Goal: Task Accomplishment & Management: Complete application form

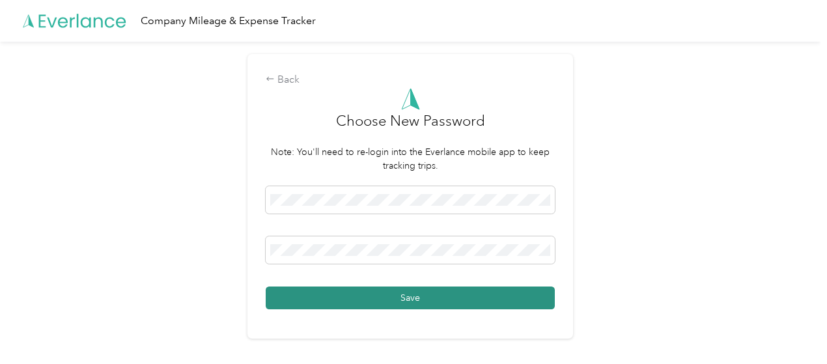
click at [409, 299] on button "Save" at bounding box center [410, 297] width 289 height 23
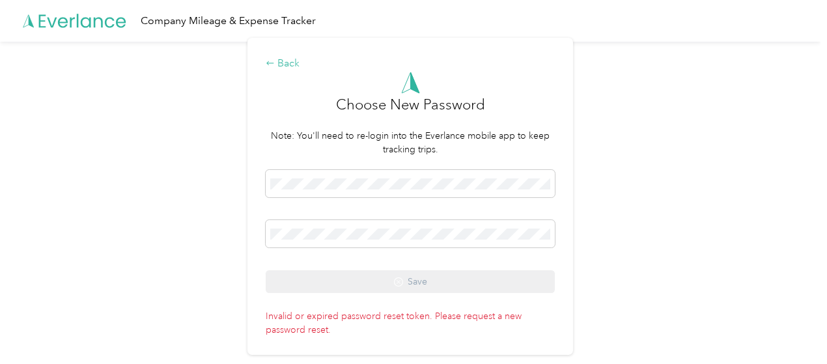
click at [280, 59] on div "Back" at bounding box center [410, 64] width 289 height 16
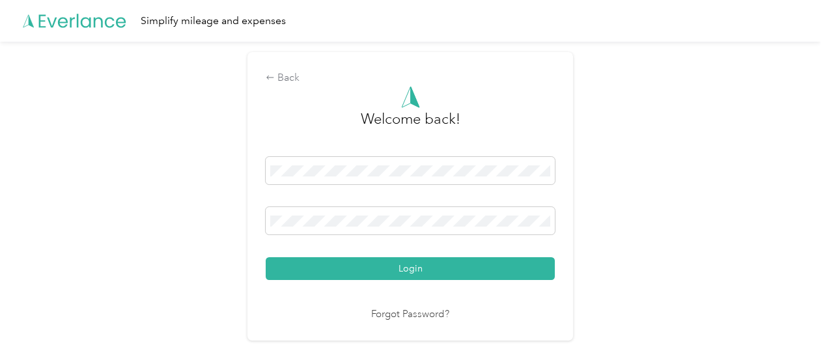
click at [423, 311] on link "Forgot Password?" at bounding box center [410, 314] width 78 height 15
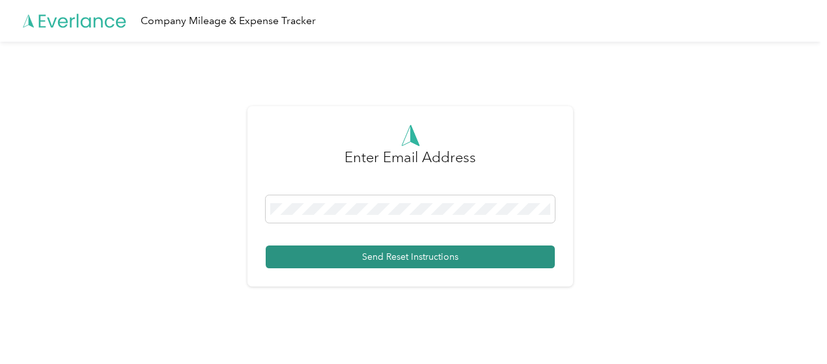
click at [400, 261] on button "Send Reset Instructions" at bounding box center [410, 256] width 289 height 23
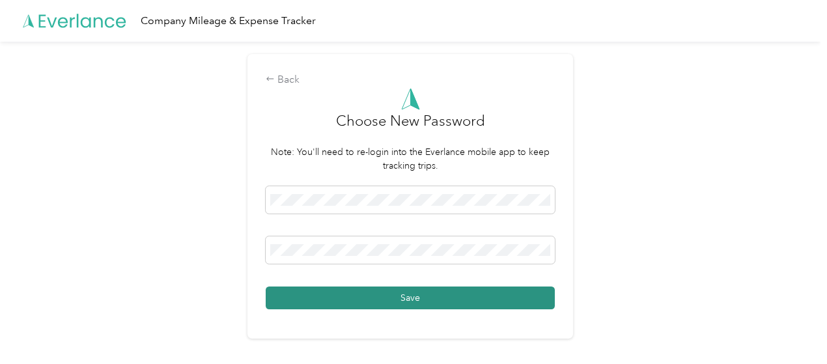
click at [419, 295] on button "Save" at bounding box center [410, 297] width 289 height 23
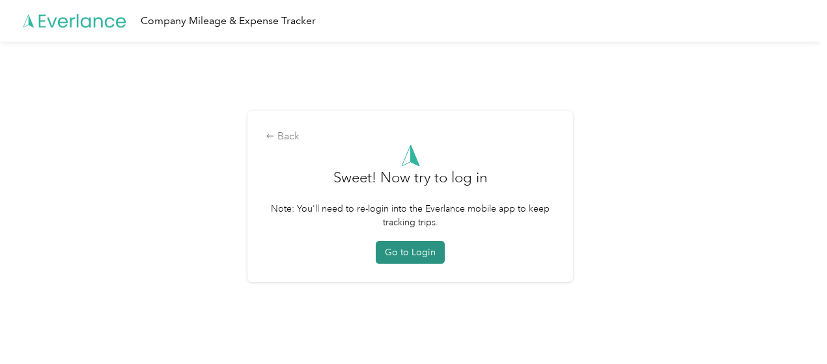
click at [418, 251] on button "Go to Login" at bounding box center [410, 252] width 69 height 23
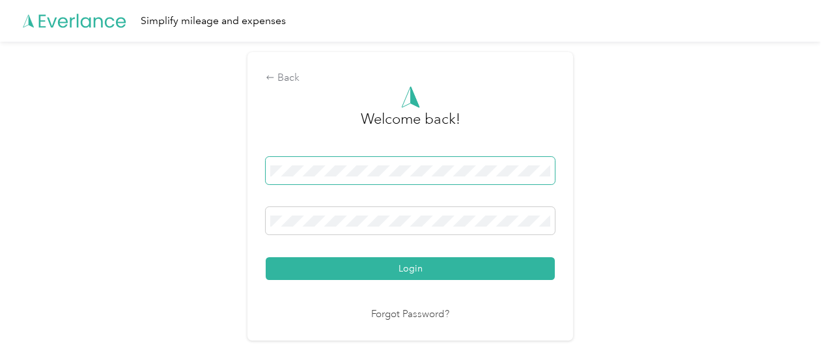
click at [311, 164] on span at bounding box center [410, 170] width 289 height 27
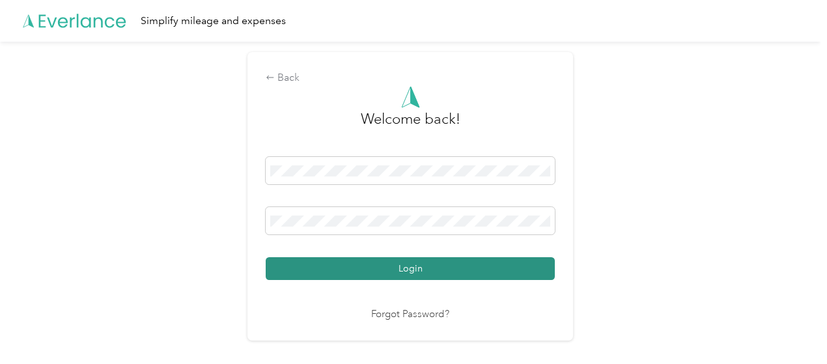
click at [473, 263] on button "Login" at bounding box center [410, 268] width 289 height 23
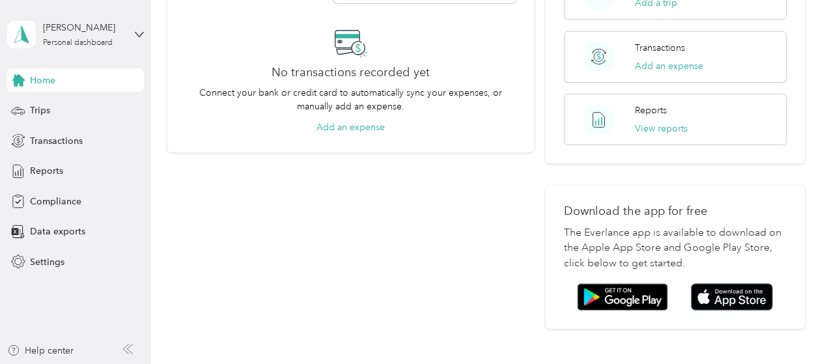
scroll to position [353, 0]
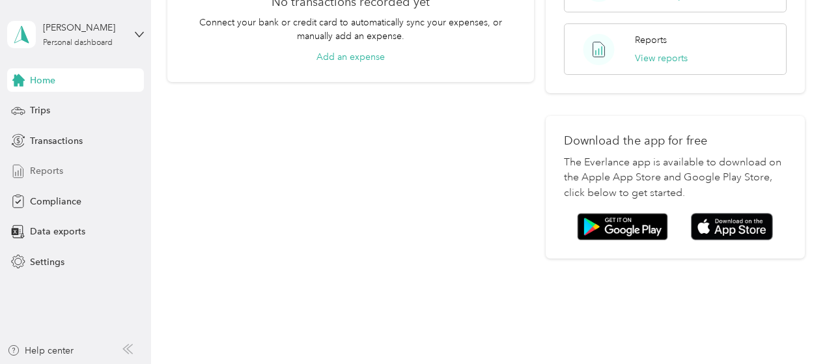
click at [52, 171] on span "Reports" at bounding box center [46, 171] width 33 height 14
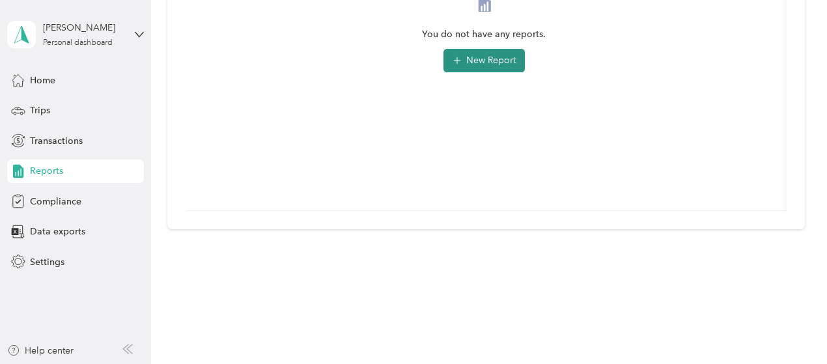
scroll to position [71, 0]
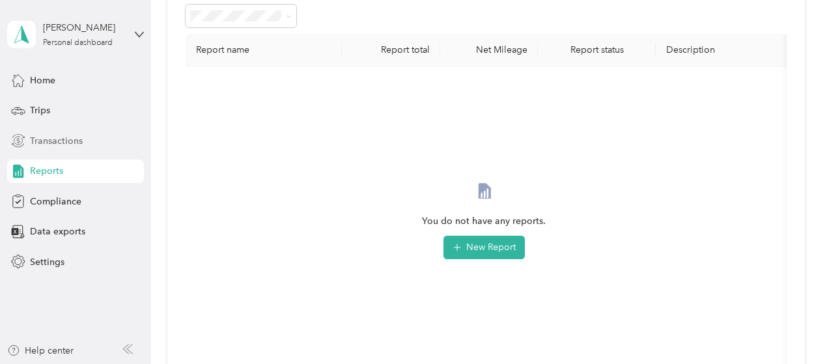
click at [59, 141] on span "Transactions" at bounding box center [56, 141] width 53 height 14
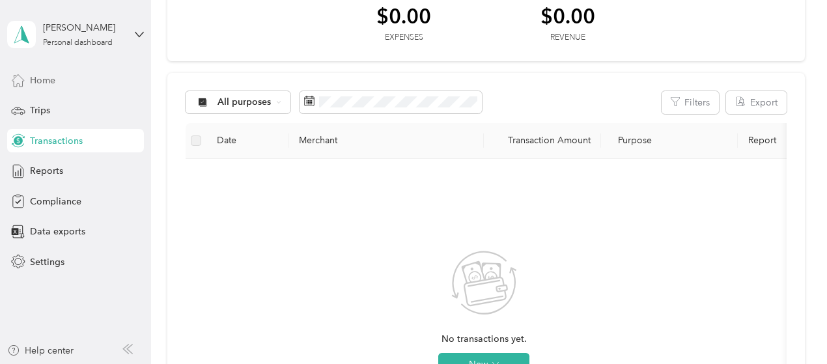
click at [55, 77] on span "Home" at bounding box center [42, 81] width 25 height 14
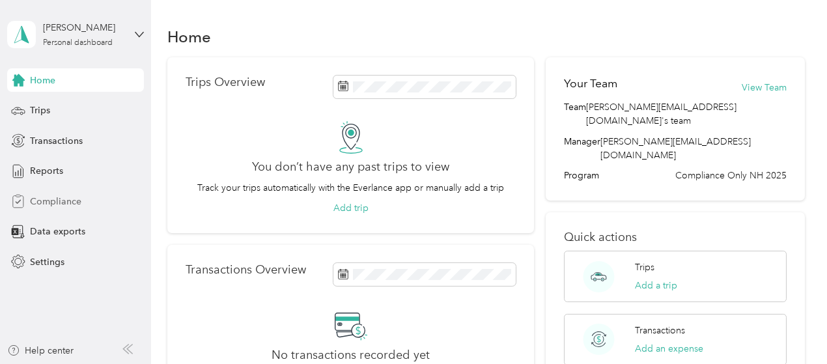
click at [55, 202] on span "Compliance" at bounding box center [55, 202] width 51 height 14
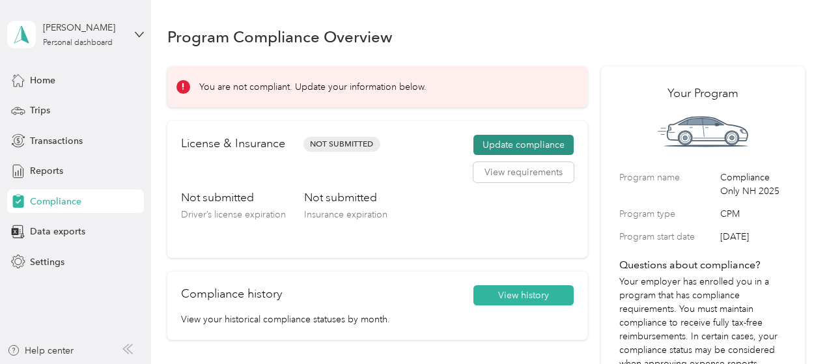
click at [498, 140] on button "Update compliance" at bounding box center [523, 145] width 100 height 21
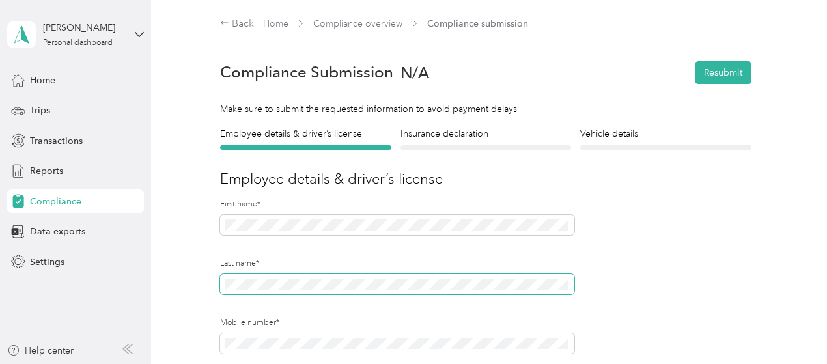
click at [224, 283] on span at bounding box center [397, 284] width 354 height 21
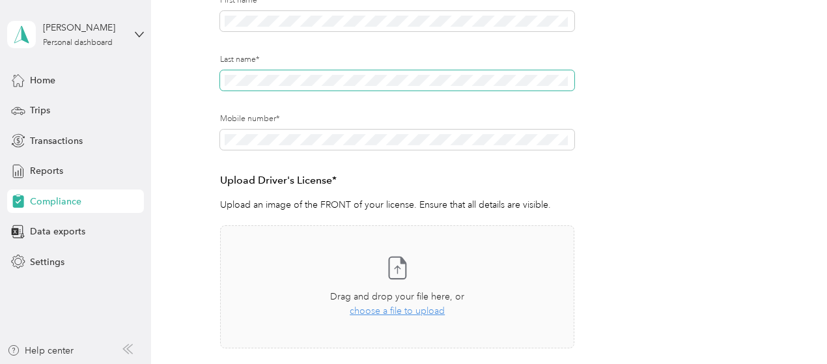
scroll to position [260, 0]
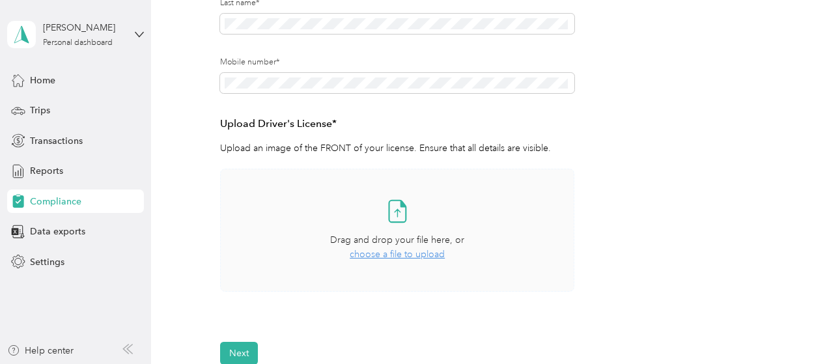
click at [415, 258] on span "choose a file to upload" at bounding box center [397, 254] width 95 height 11
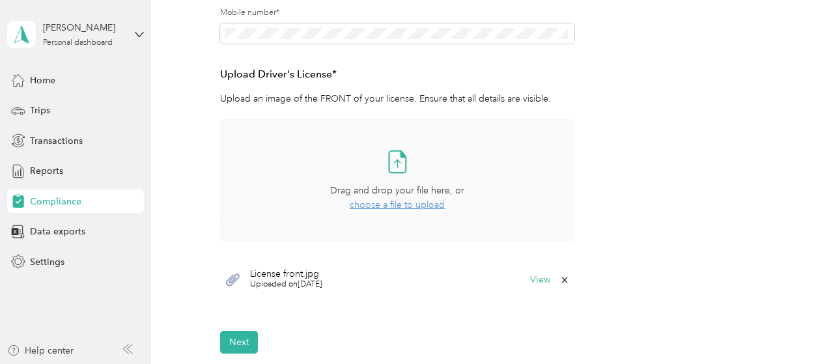
scroll to position [391, 0]
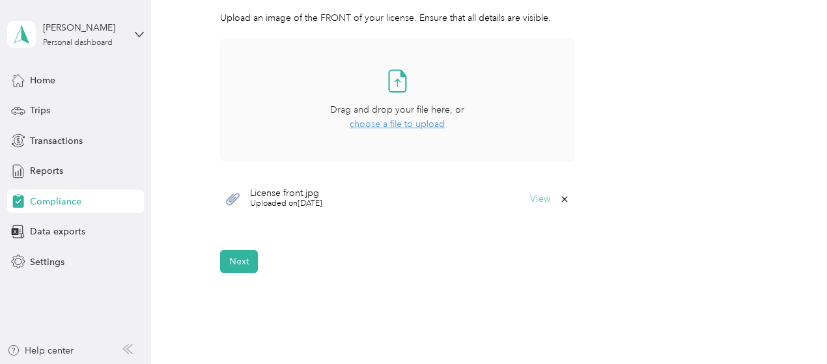
click at [539, 202] on button "View" at bounding box center [540, 199] width 20 height 9
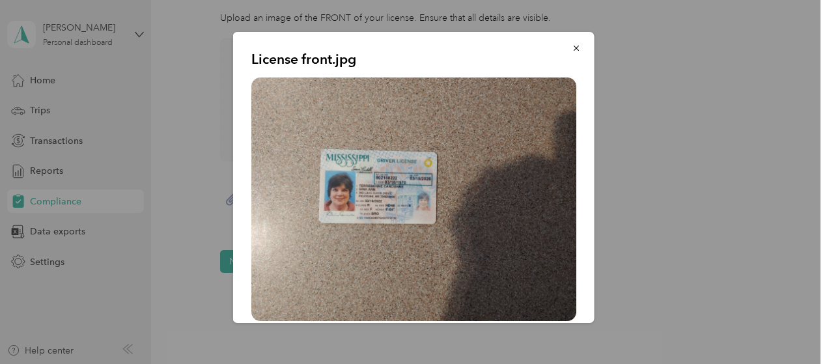
scroll to position [6, 0]
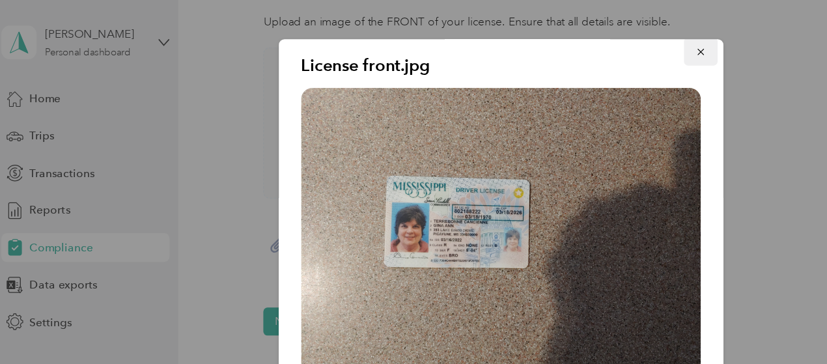
click at [573, 42] on icon "button" at bounding box center [575, 42] width 5 height 5
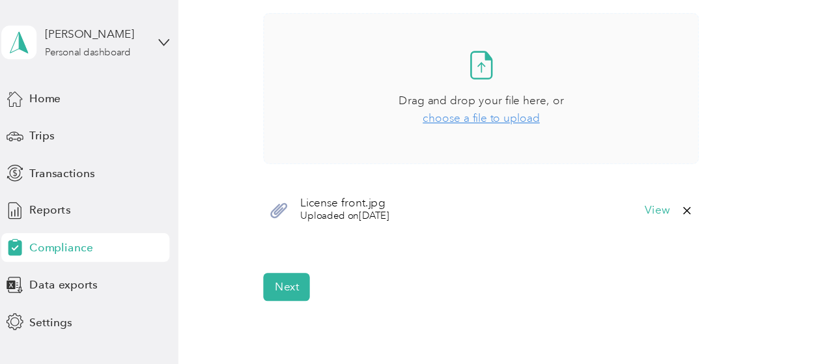
scroll to position [443, 0]
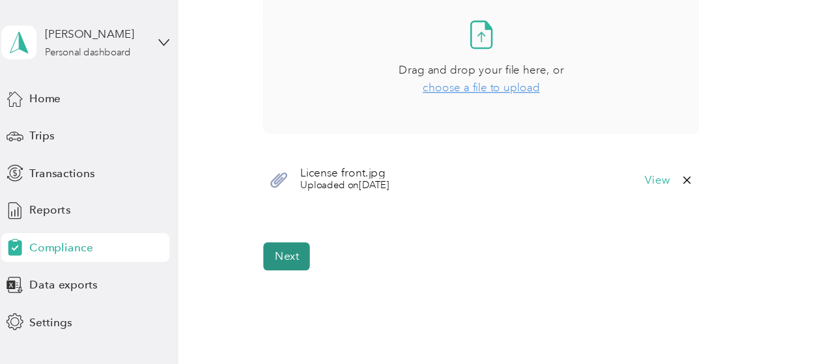
click at [241, 213] on button "Next" at bounding box center [239, 208] width 38 height 23
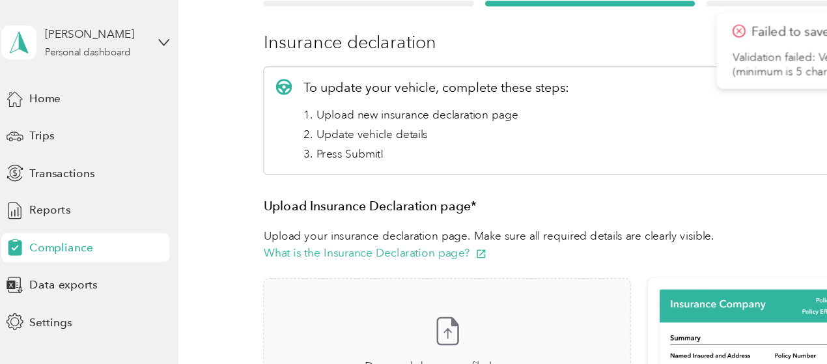
scroll to position [174, 0]
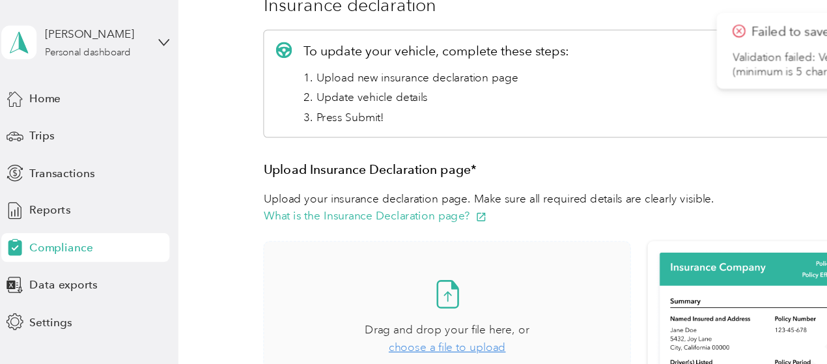
click at [365, 281] on span "choose a file to upload" at bounding box center [369, 282] width 95 height 11
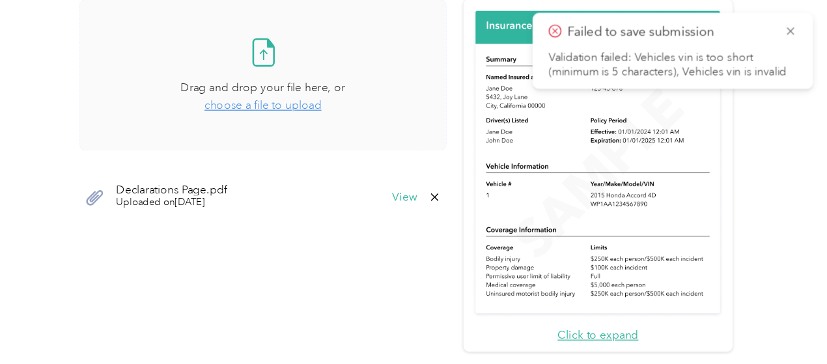
scroll to position [372, 0]
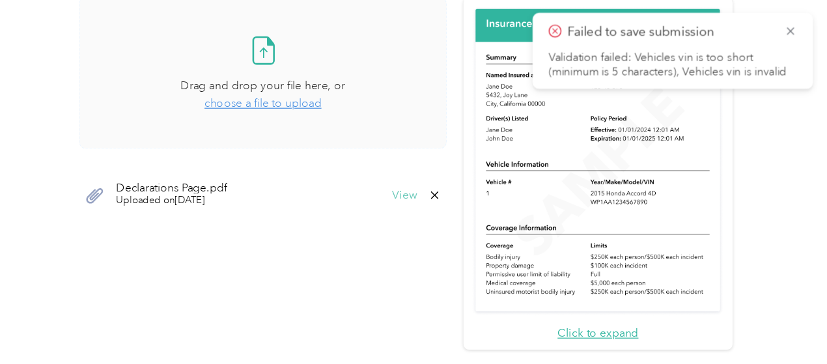
click at [480, 156] on button "View" at bounding box center [485, 158] width 20 height 9
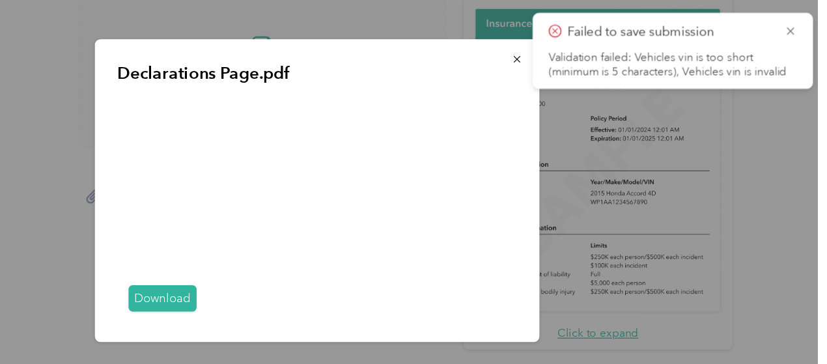
click at [300, 241] on link "Download" at bounding box center [287, 242] width 55 height 21
click at [572, 49] on icon "button" at bounding box center [576, 48] width 9 height 9
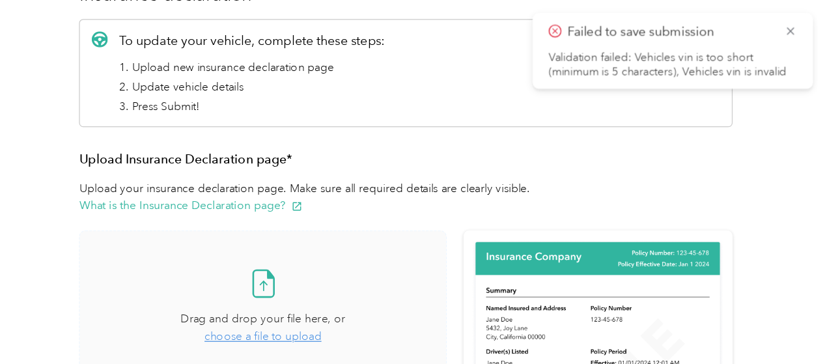
scroll to position [170, 0]
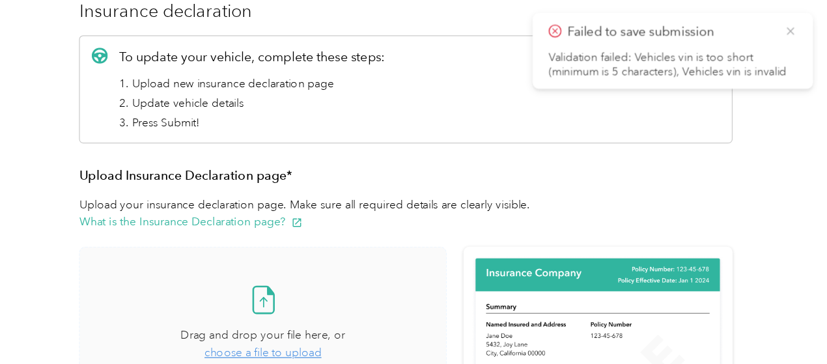
click at [798, 21] on icon at bounding box center [798, 26] width 10 height 12
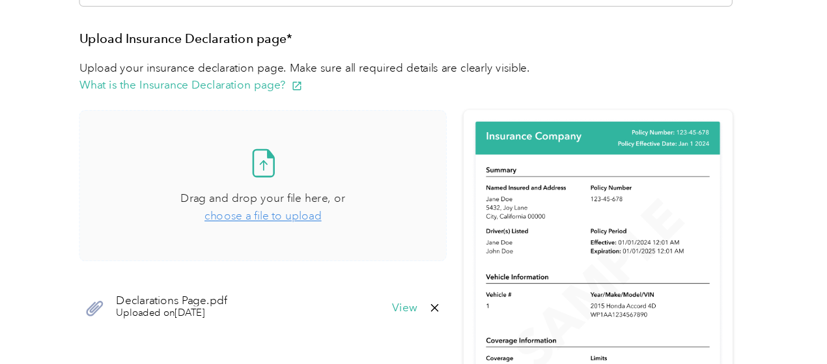
scroll to position [287, 0]
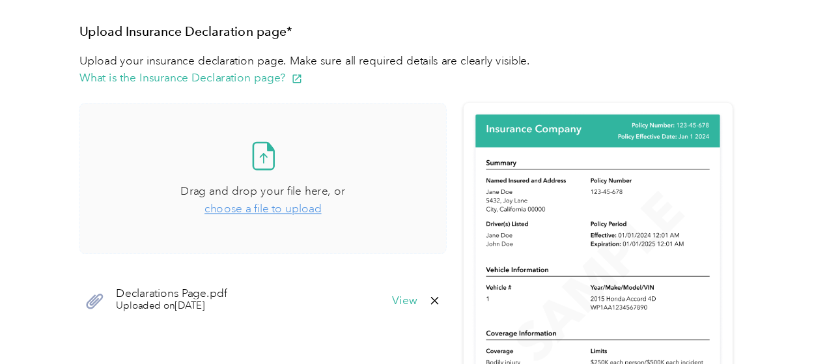
click at [409, 170] on span "choose a file to upload" at bounding box center [369, 169] width 95 height 11
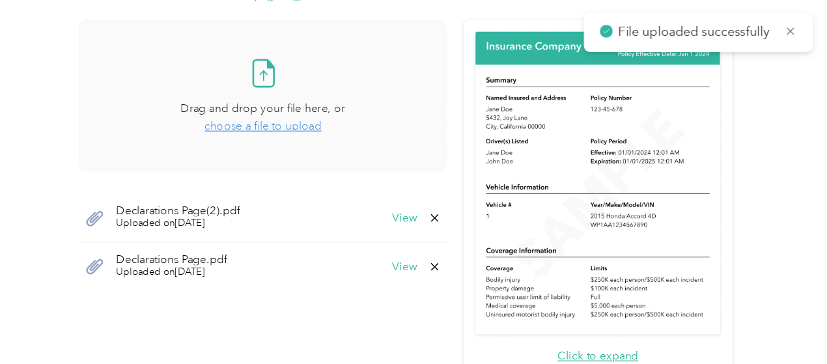
scroll to position [357, 0]
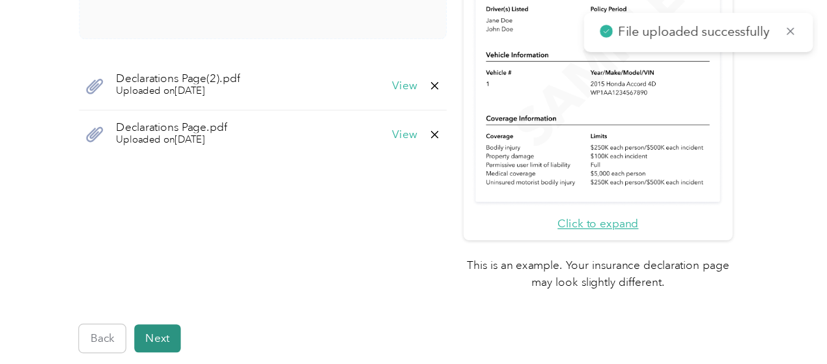
click at [288, 273] on button "Next" at bounding box center [284, 275] width 38 height 23
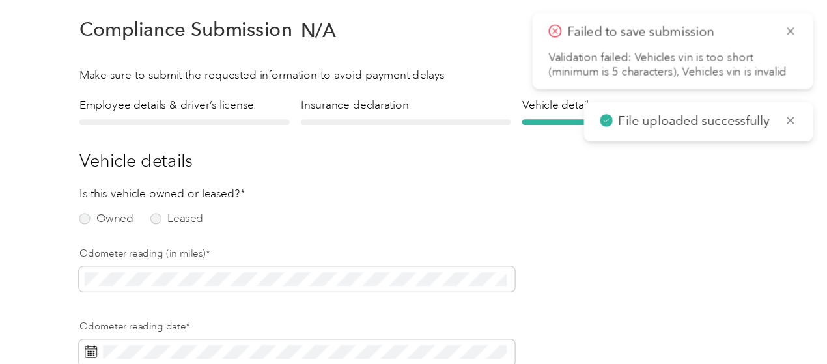
scroll to position [16, 0]
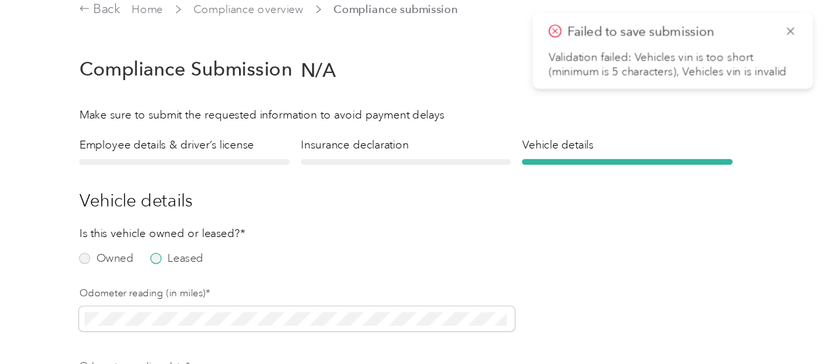
click at [285, 210] on label "Leased" at bounding box center [299, 210] width 43 height 9
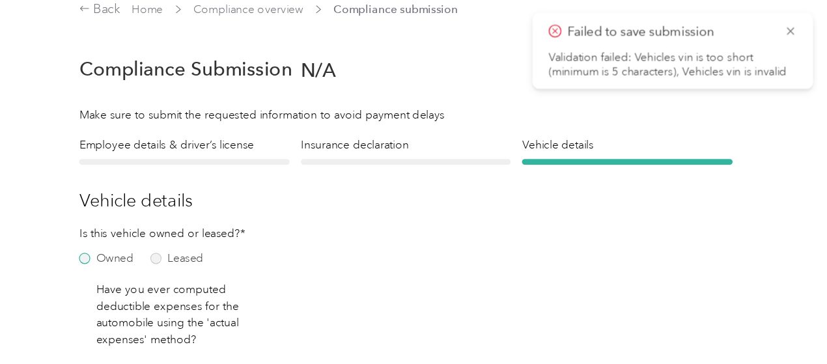
click at [221, 211] on label "Owned" at bounding box center [242, 210] width 44 height 9
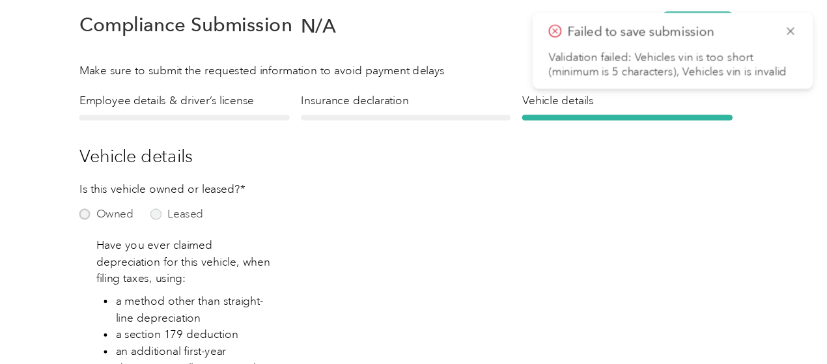
scroll to position [69, 0]
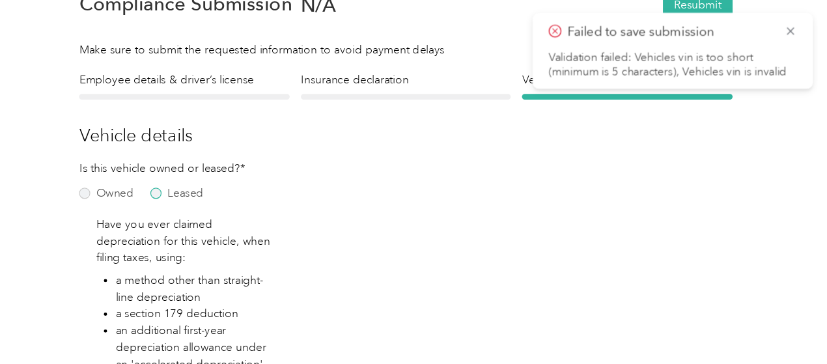
click at [288, 156] on label "Leased" at bounding box center [299, 156] width 43 height 9
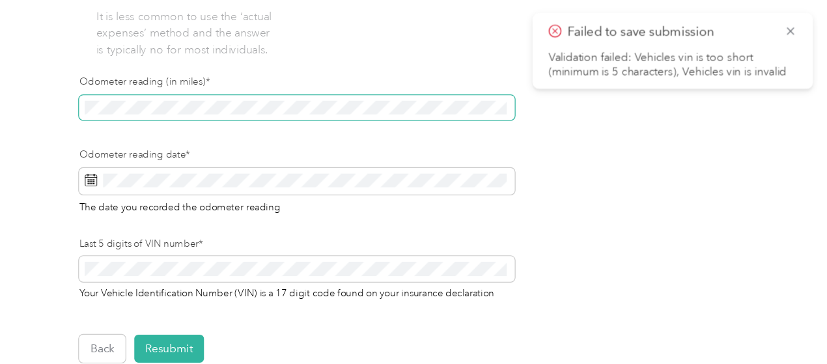
scroll to position [333, 0]
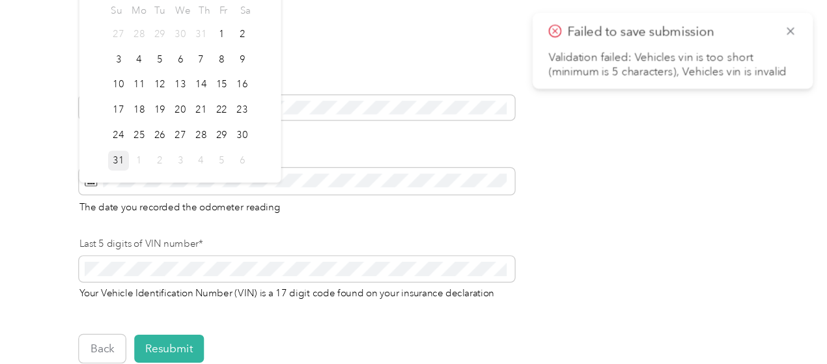
click at [249, 131] on div "31" at bounding box center [251, 130] width 17 height 16
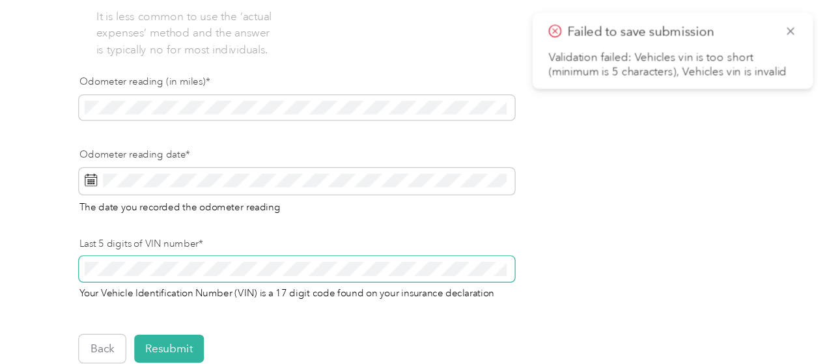
click at [217, 227] on div "Employee details & driver’s license License Insurance declaration Insurance Veh…" at bounding box center [485, 44] width 637 height 501
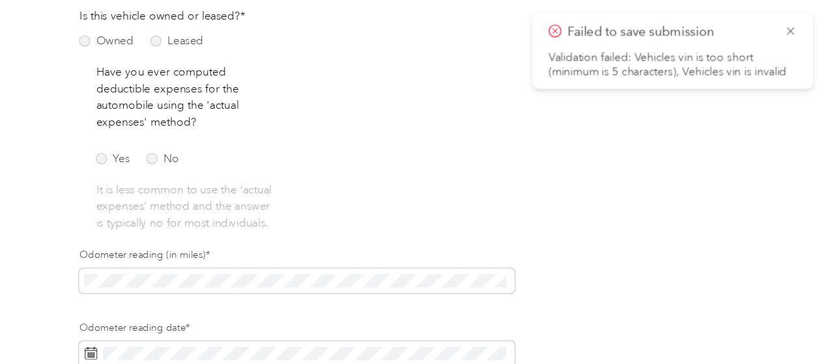
scroll to position [174, 0]
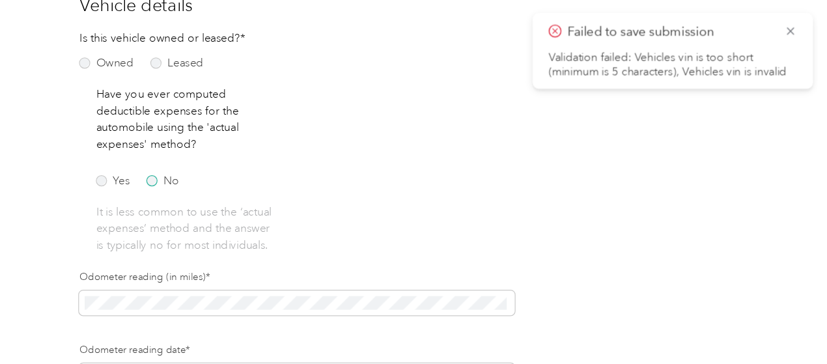
click at [279, 145] on label "No" at bounding box center [288, 147] width 27 height 9
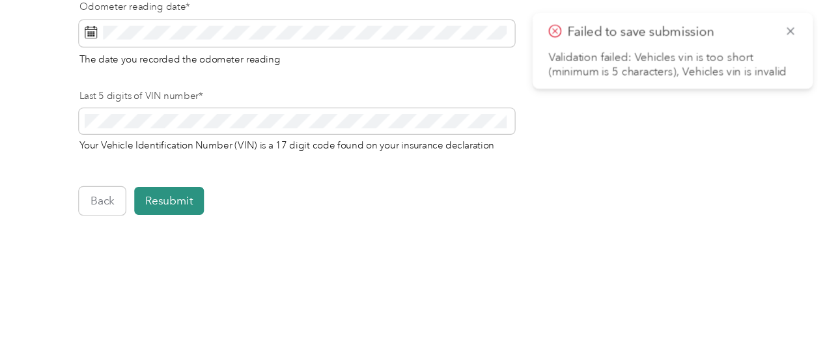
click at [297, 164] on button "Resubmit" at bounding box center [293, 163] width 57 height 23
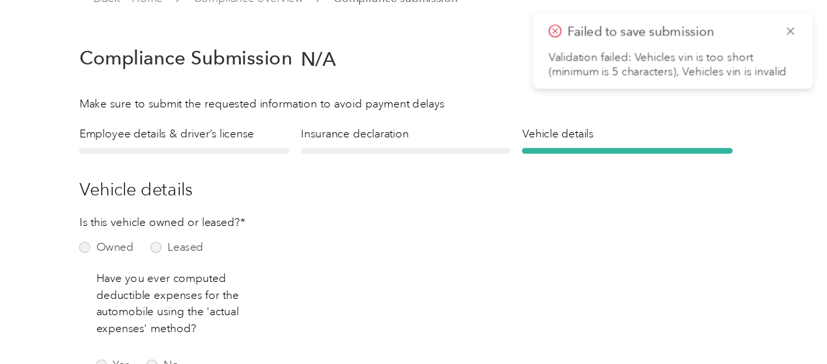
scroll to position [16, 0]
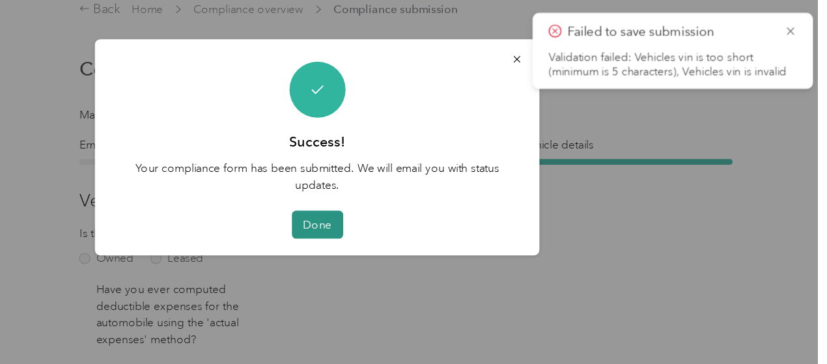
click at [409, 184] on button "Done" at bounding box center [414, 182] width 42 height 23
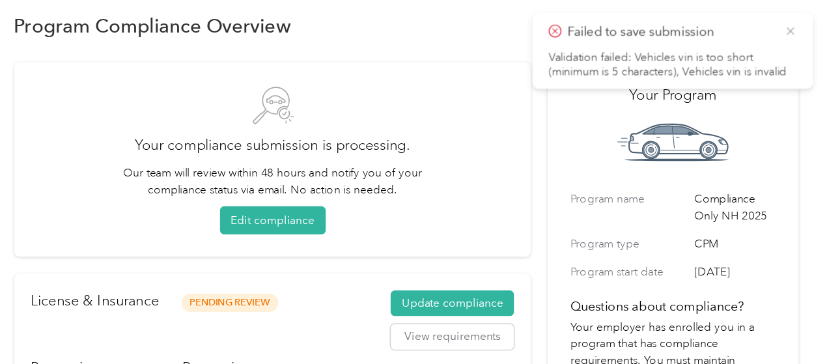
click at [796, 26] on icon at bounding box center [798, 25] width 6 height 6
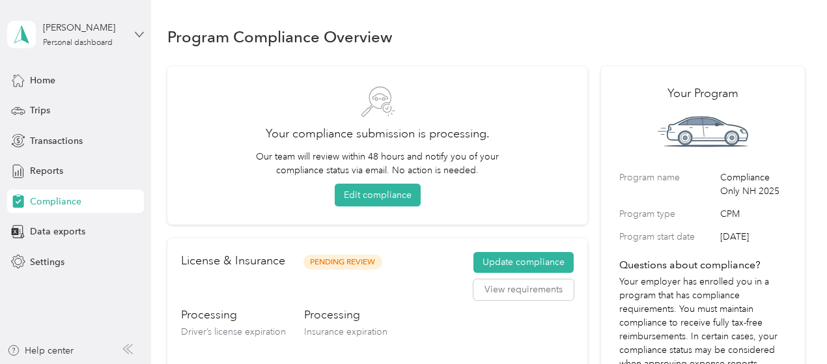
click at [139, 35] on icon at bounding box center [139, 34] width 9 height 9
click at [53, 102] on div "Log out" at bounding box center [44, 107] width 50 height 14
